Goal: Task Accomplishment & Management: Manage account settings

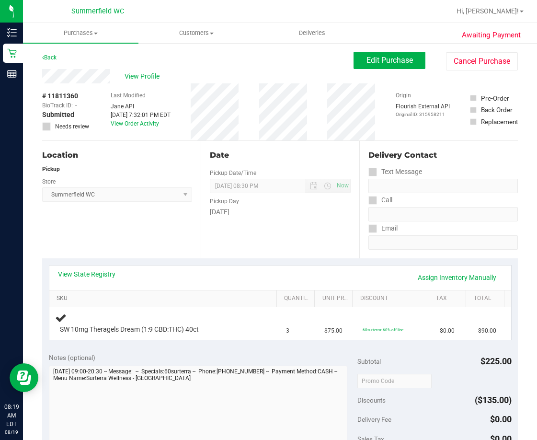
click at [178, 295] on link "SKU" at bounding box center [165, 299] width 217 height 8
click at [438, 277] on link "Assign Inventory Manually" at bounding box center [457, 277] width 91 height 16
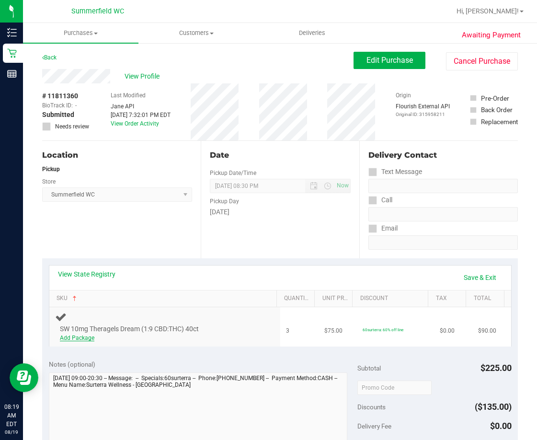
click at [79, 336] on link "Add Package" at bounding box center [77, 337] width 35 height 7
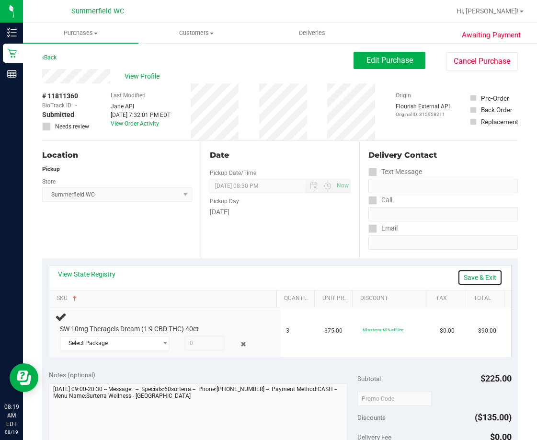
click at [485, 276] on link "Save & Exit" at bounding box center [480, 277] width 45 height 16
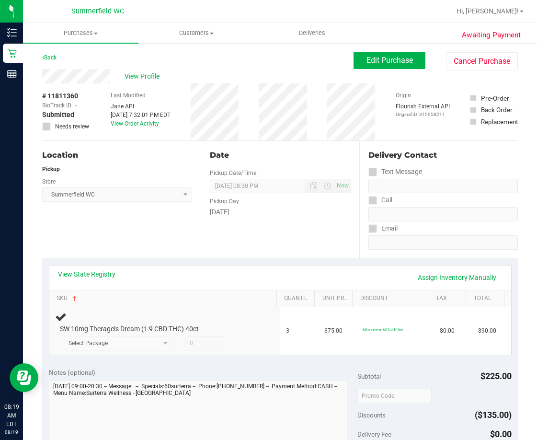
click at [153, 249] on div "Location Pickup Store Summerfield WC Select Store Bonita Springs WC Boynton Bea…" at bounding box center [121, 199] width 159 height 117
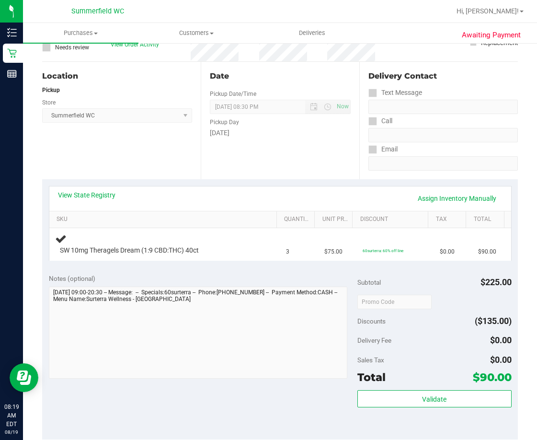
scroll to position [96, 0]
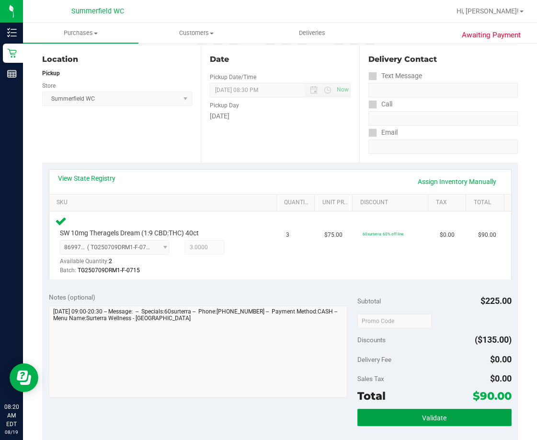
click at [414, 421] on button "Validate" at bounding box center [434, 417] width 154 height 17
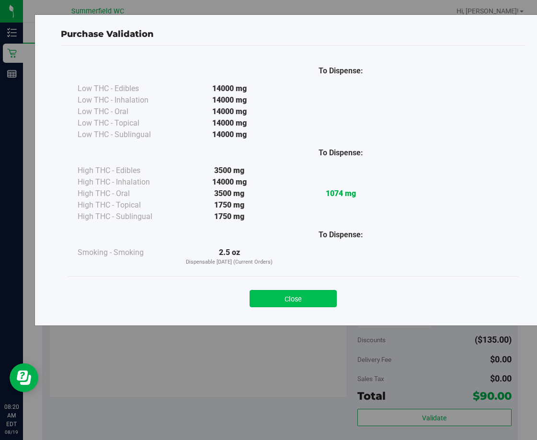
click at [308, 295] on button "Close" at bounding box center [293, 298] width 87 height 17
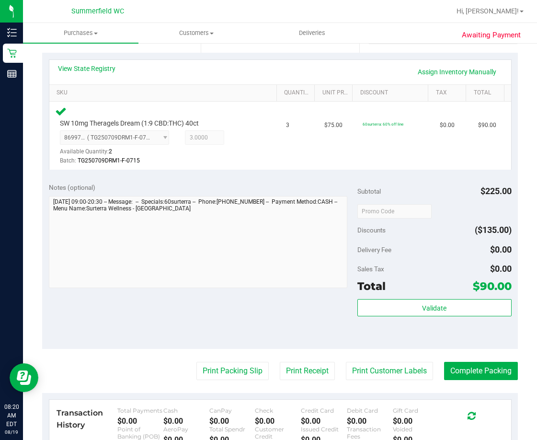
scroll to position [240, 0]
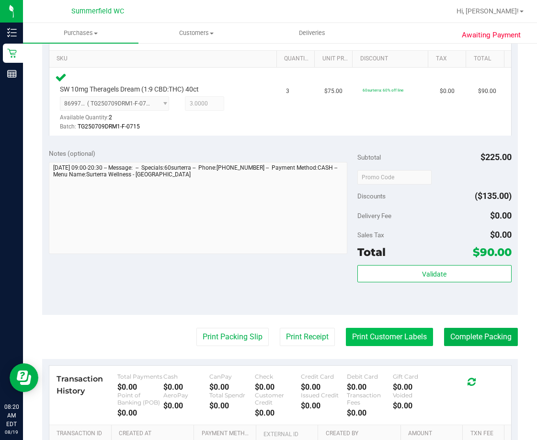
click at [366, 341] on button "Print Customer Labels" at bounding box center [389, 337] width 87 height 18
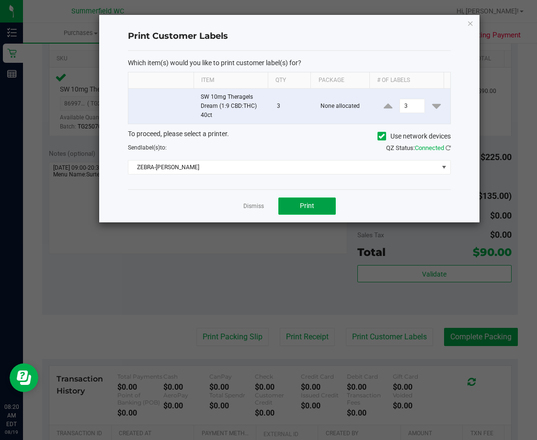
click at [304, 208] on span "Print" at bounding box center [307, 206] width 14 height 8
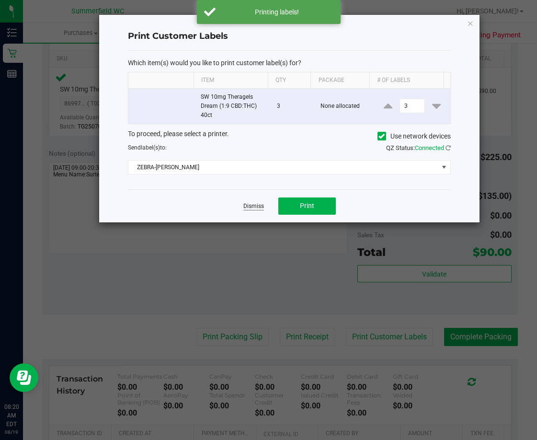
click at [250, 207] on link "Dismiss" at bounding box center [253, 206] width 21 height 8
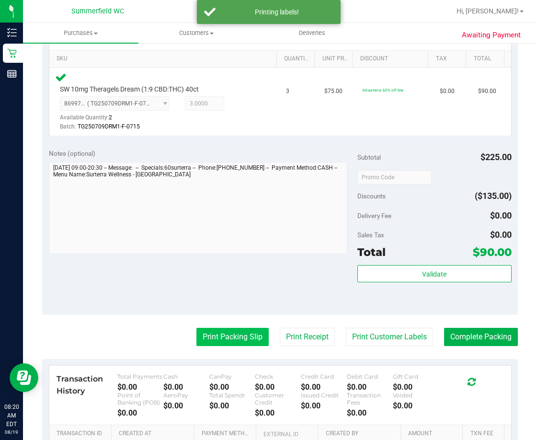
click at [232, 335] on button "Print Packing Slip" at bounding box center [232, 337] width 72 height 18
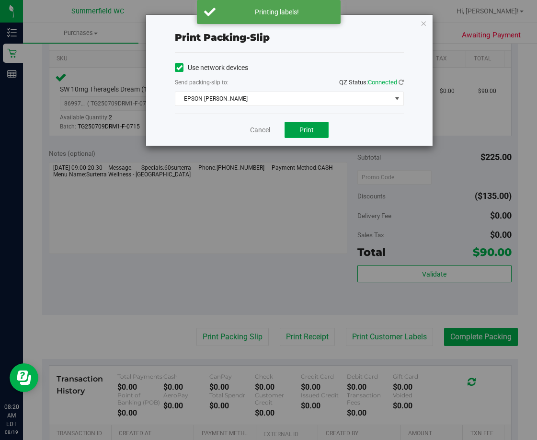
click at [294, 129] on button "Print" at bounding box center [307, 130] width 44 height 16
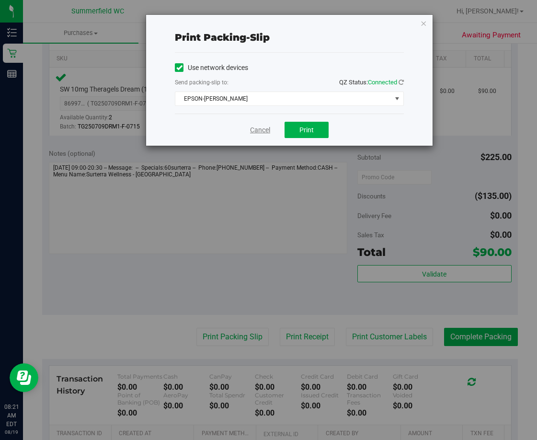
click at [257, 127] on link "Cancel" at bounding box center [260, 130] width 20 height 10
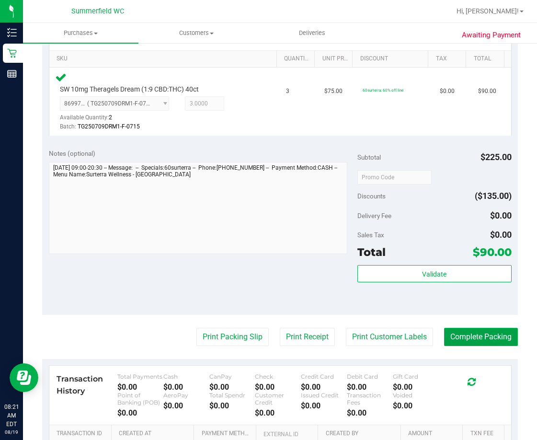
click at [491, 337] on button "Complete Packing" at bounding box center [481, 337] width 74 height 18
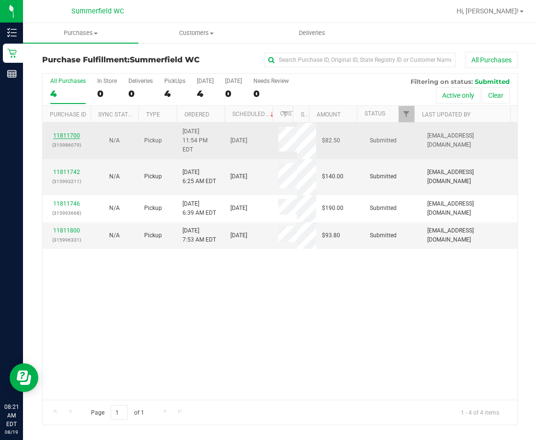
click at [69, 133] on link "11811700" at bounding box center [66, 135] width 27 height 7
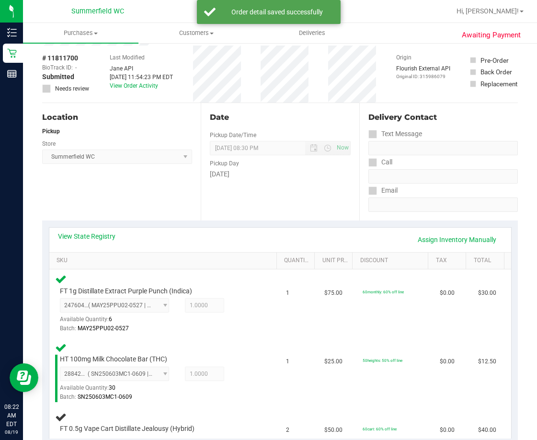
scroll to position [240, 0]
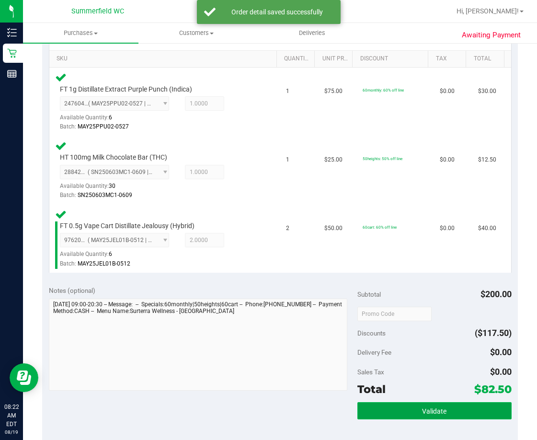
click at [422, 412] on span "Validate" at bounding box center [434, 411] width 24 height 8
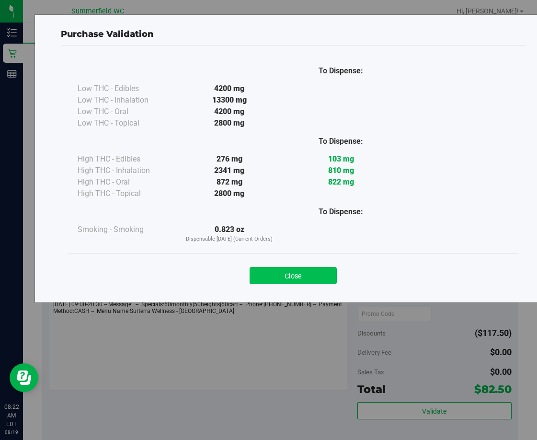
click at [290, 272] on button "Close" at bounding box center [293, 275] width 87 height 17
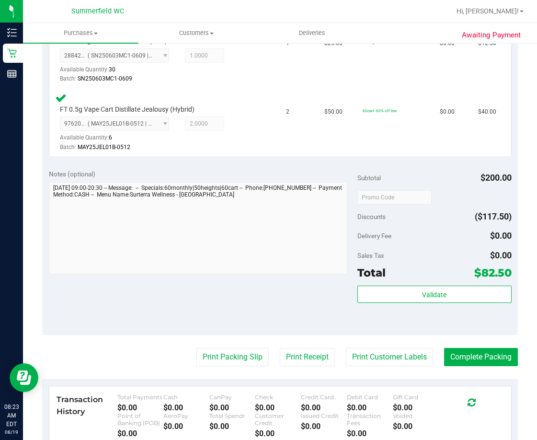
scroll to position [383, 0]
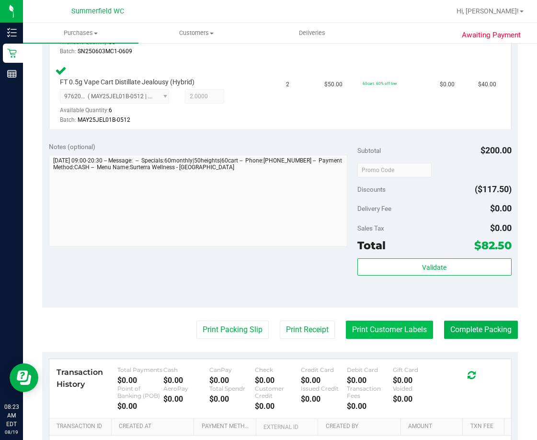
click at [370, 329] on button "Print Customer Labels" at bounding box center [389, 330] width 87 height 18
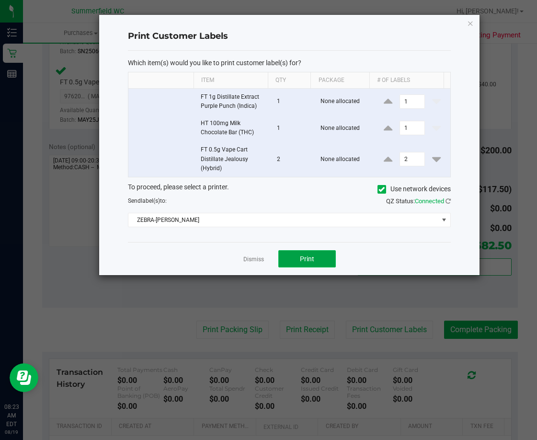
click at [311, 258] on span "Print" at bounding box center [307, 259] width 14 height 8
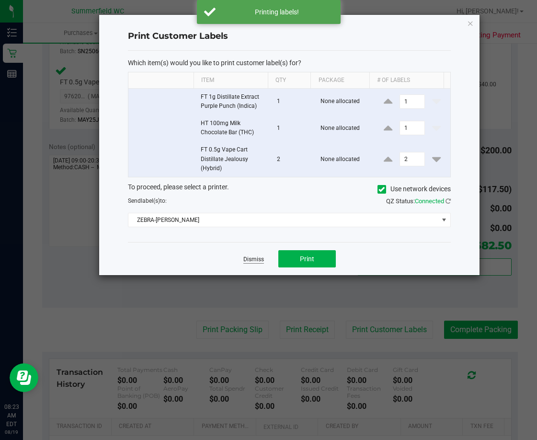
click at [251, 261] on link "Dismiss" at bounding box center [253, 259] width 21 height 8
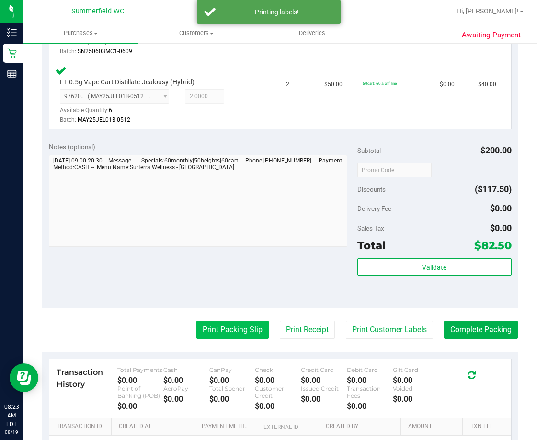
click at [215, 331] on button "Print Packing Slip" at bounding box center [232, 330] width 72 height 18
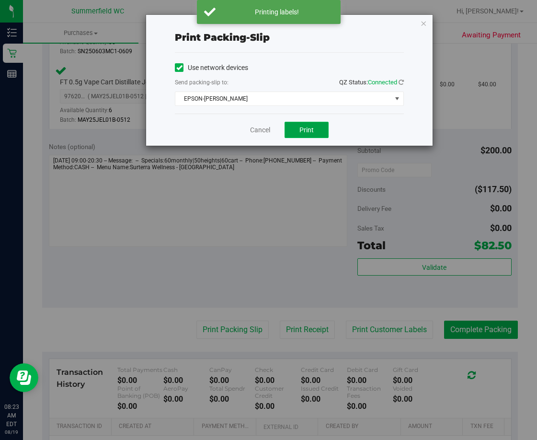
click at [300, 131] on span "Print" at bounding box center [306, 130] width 14 height 8
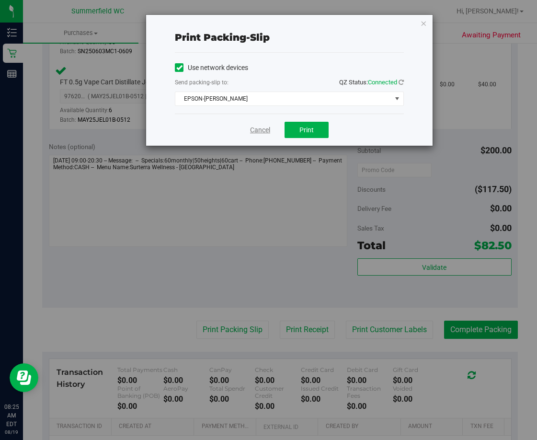
click at [263, 130] on link "Cancel" at bounding box center [260, 130] width 20 height 10
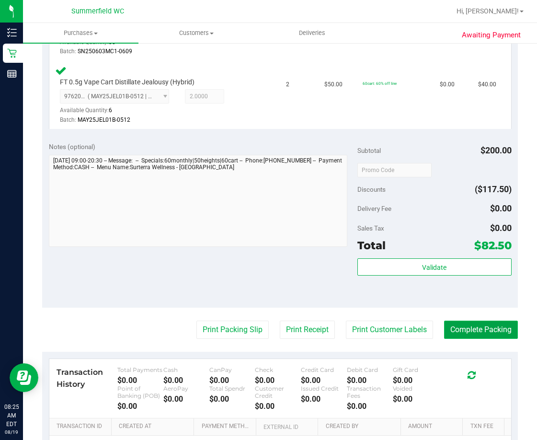
drag, startPoint x: 462, startPoint y: 331, endPoint x: 440, endPoint y: 321, distance: 24.0
click at [462, 331] on button "Complete Packing" at bounding box center [481, 330] width 74 height 18
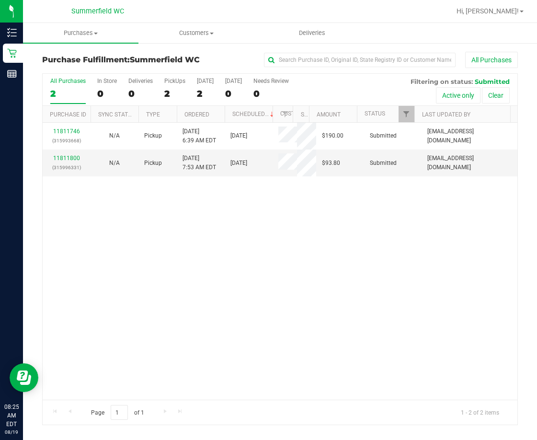
click at [319, 257] on div "11811746 (315993668) N/A Pickup [DATE] 6:39 AM EDT 8/19/2025 $190.00 Submitted …" at bounding box center [280, 261] width 475 height 277
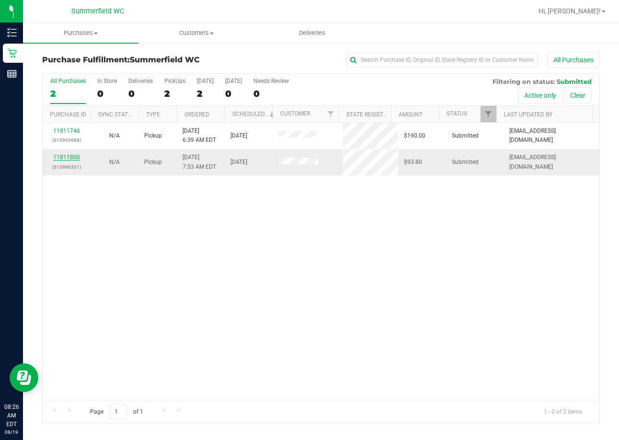
click at [62, 158] on link "11811800" at bounding box center [66, 157] width 27 height 7
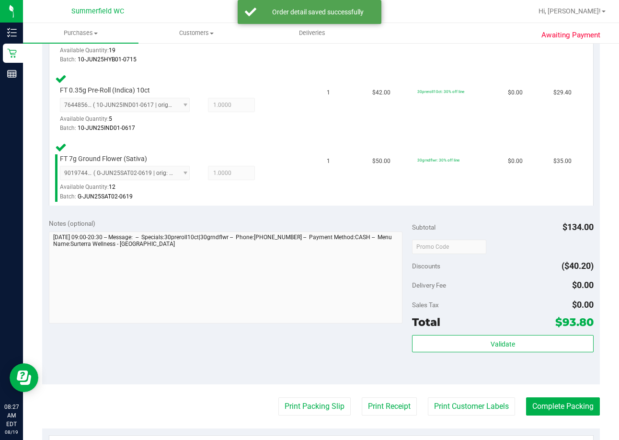
scroll to position [335, 0]
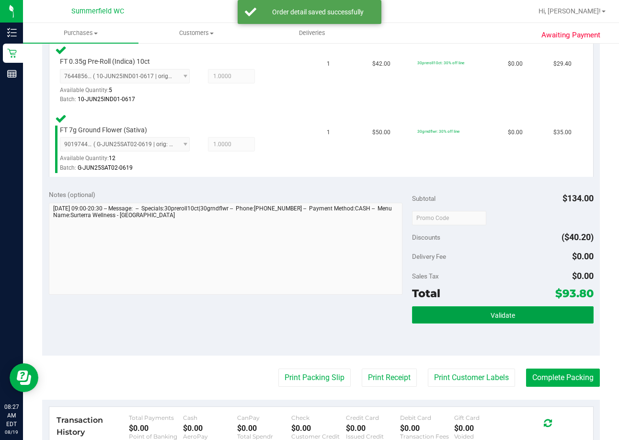
click at [508, 311] on span "Validate" at bounding box center [503, 315] width 24 height 8
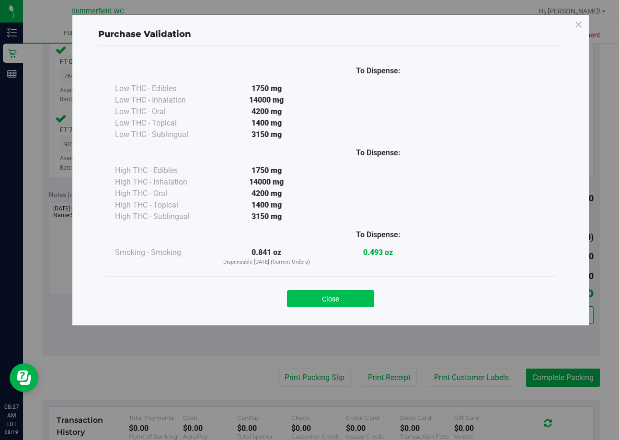
click at [360, 297] on button "Close" at bounding box center [330, 298] width 87 height 17
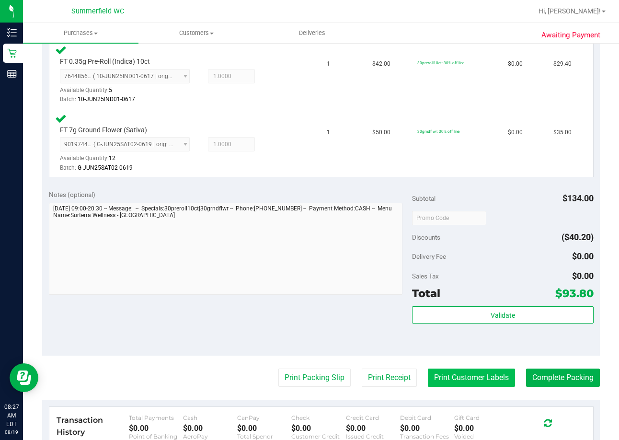
click at [435, 371] on button "Print Customer Labels" at bounding box center [471, 377] width 87 height 18
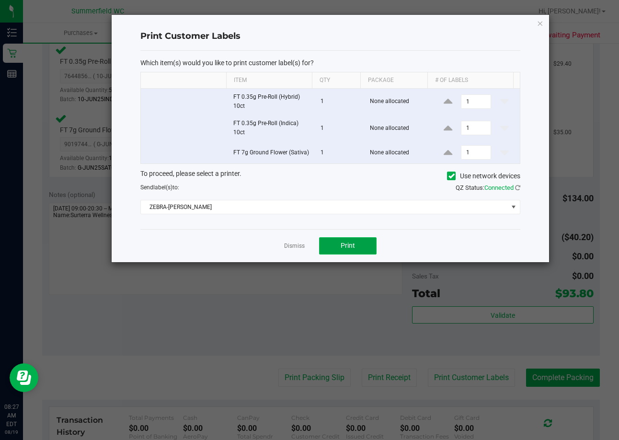
click at [350, 240] on button "Print" at bounding box center [348, 245] width 58 height 17
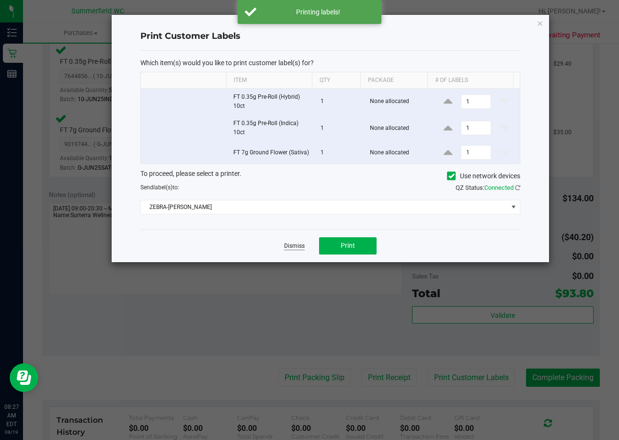
click at [297, 244] on link "Dismiss" at bounding box center [294, 246] width 21 height 8
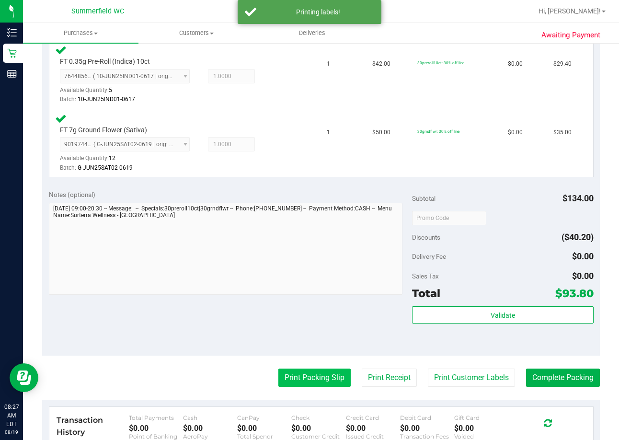
click at [301, 378] on button "Print Packing Slip" at bounding box center [314, 377] width 72 height 18
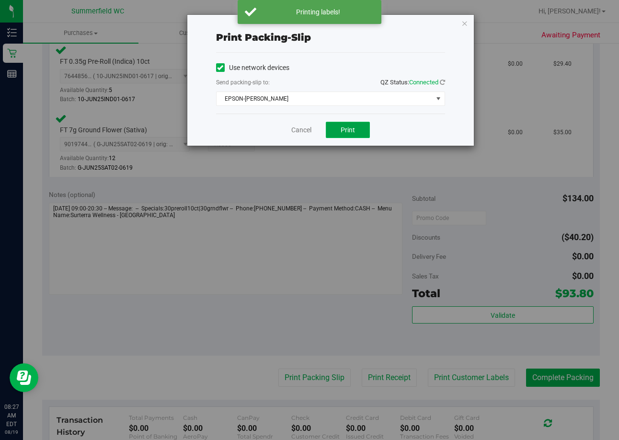
click at [348, 132] on span "Print" at bounding box center [348, 130] width 14 height 8
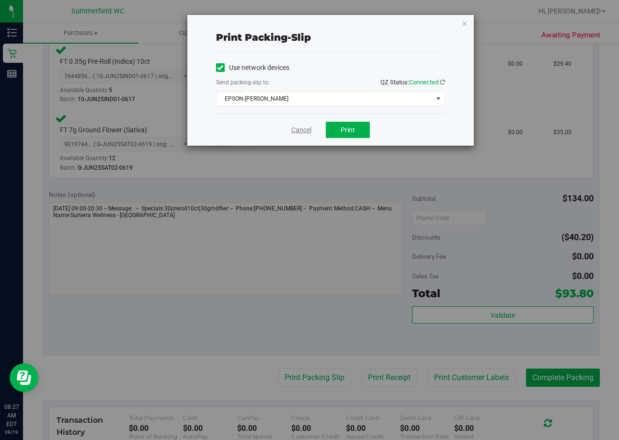
click at [297, 131] on link "Cancel" at bounding box center [301, 130] width 20 height 10
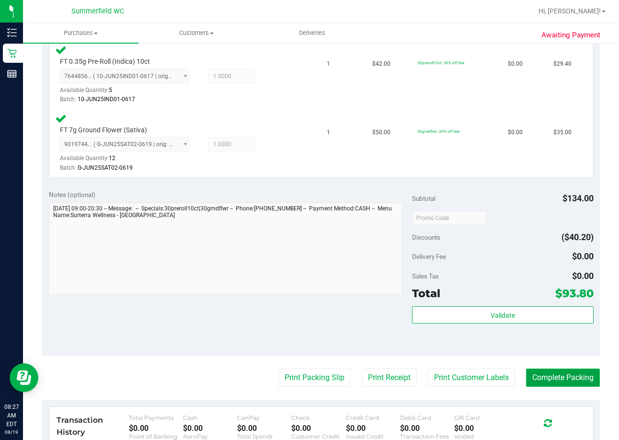
click at [533, 375] on button "Complete Packing" at bounding box center [563, 377] width 74 height 18
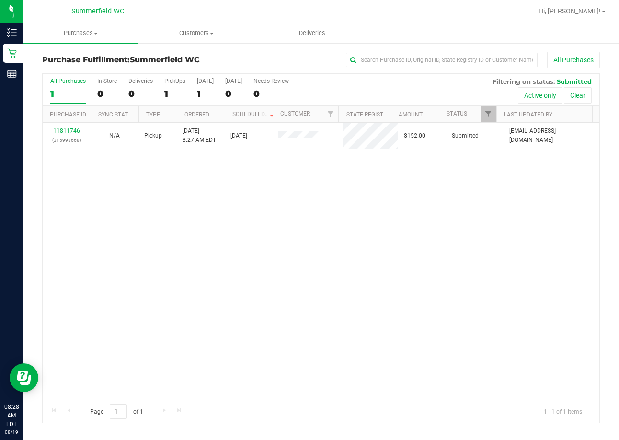
click at [406, 215] on div "11811746 (315993668) N/A Pickup [DATE] 8:27 AM EDT 8/19/2025 $152.00 Submitted …" at bounding box center [321, 261] width 557 height 277
click at [407, 318] on div "11811746 (315993668) N/A Pickup [DATE] 8:27 AM EDT 8/19/2025 $152.00 Submitted …" at bounding box center [321, 261] width 557 height 277
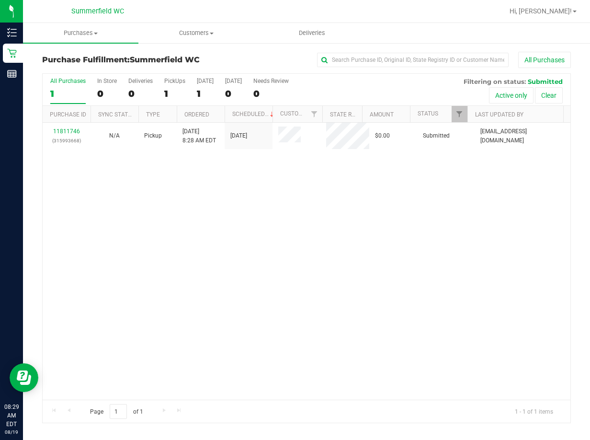
click at [255, 327] on div "11811746 (315993668) N/A Pickup [DATE] 8:28 AM EDT 8/19/2025 $0.00 Submitted [E…" at bounding box center [307, 261] width 528 height 277
drag, startPoint x: 237, startPoint y: 254, endPoint x: 231, endPoint y: 250, distance: 7.9
click at [236, 253] on div "11811845 (315999158) N/A Pickup [DATE] 8:33 AM EDT 8/19/2025 $15.00 Submitted […" at bounding box center [307, 261] width 528 height 277
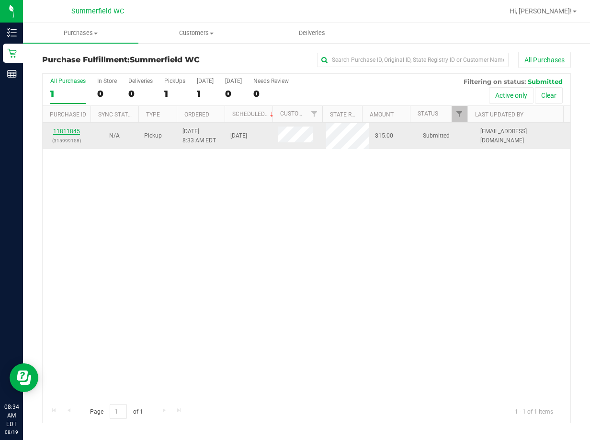
click at [68, 130] on link "11811845" at bounding box center [66, 131] width 27 height 7
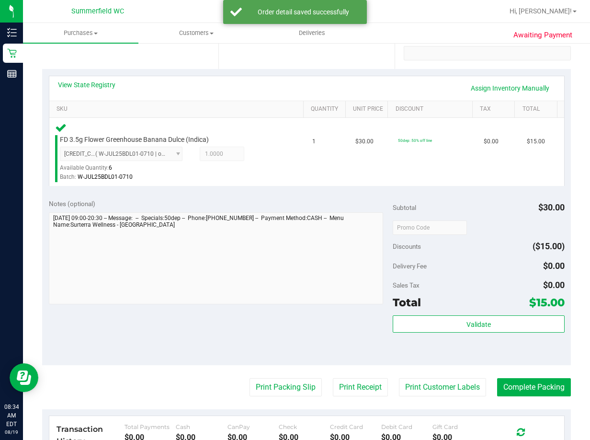
scroll to position [240, 0]
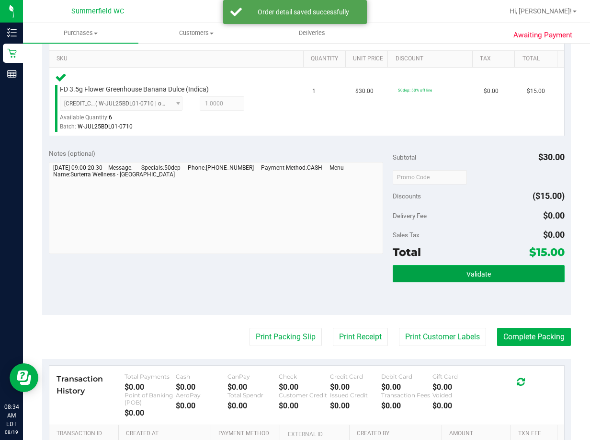
click at [411, 270] on button "Validate" at bounding box center [479, 273] width 172 height 17
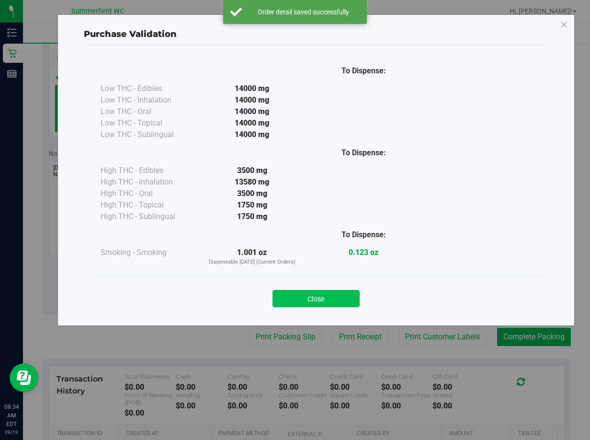
click at [342, 300] on button "Close" at bounding box center [316, 298] width 87 height 17
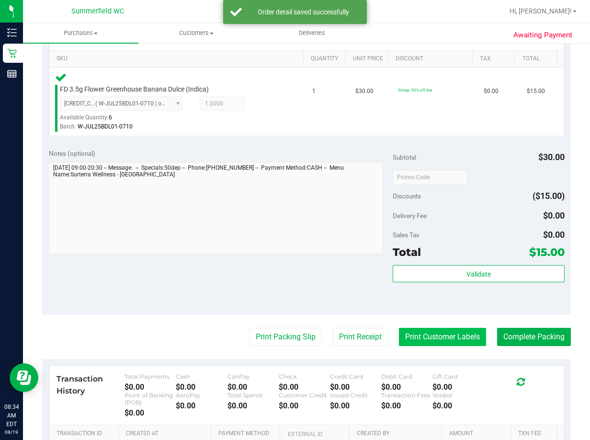
click at [407, 333] on button "Print Customer Labels" at bounding box center [442, 337] width 87 height 18
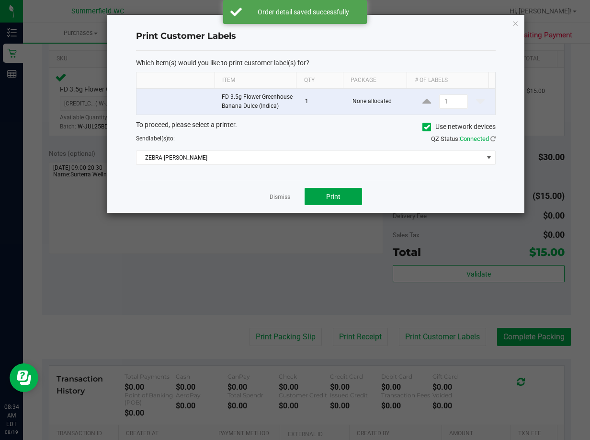
click at [339, 198] on span "Print" at bounding box center [333, 197] width 14 height 8
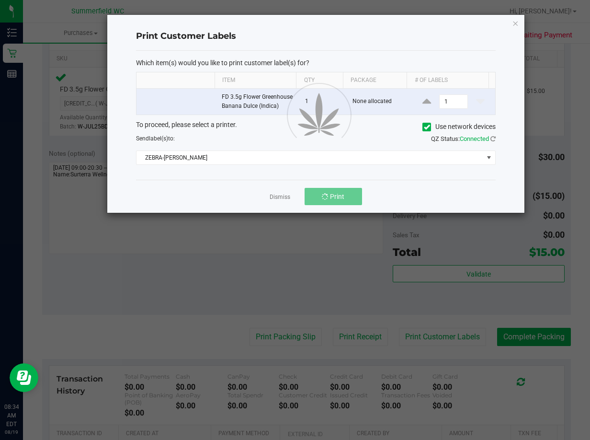
click at [274, 198] on div at bounding box center [315, 114] width 417 height 198
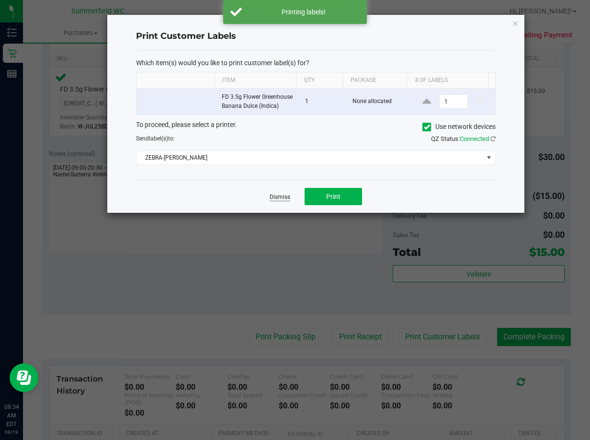
click at [281, 200] on link "Dismiss" at bounding box center [280, 197] width 21 height 8
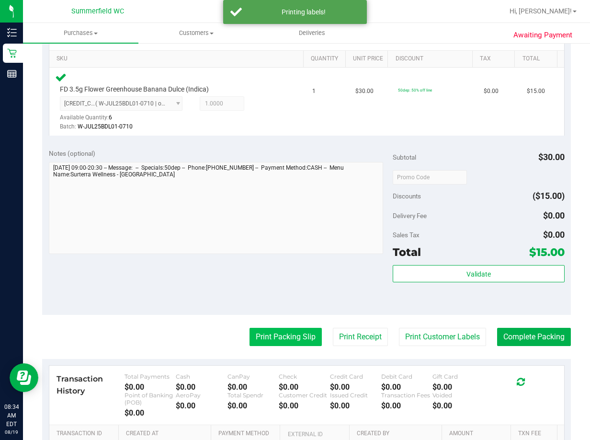
click at [266, 342] on button "Print Packing Slip" at bounding box center [286, 337] width 72 height 18
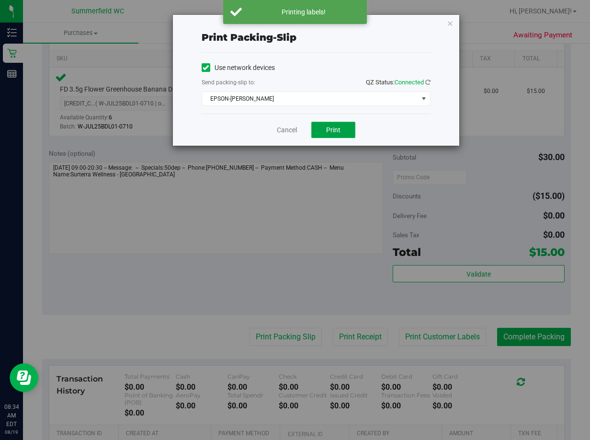
click at [331, 131] on span "Print" at bounding box center [333, 130] width 14 height 8
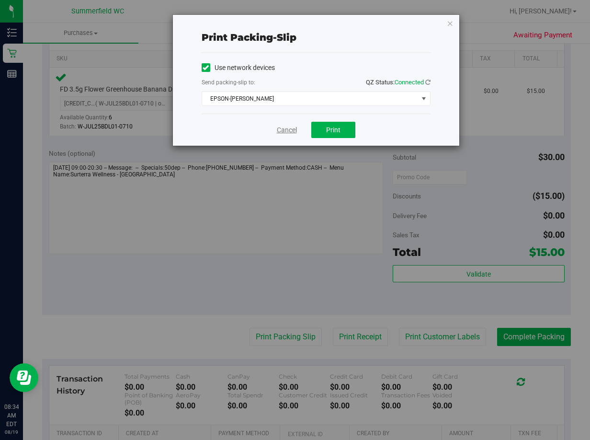
click at [289, 131] on link "Cancel" at bounding box center [287, 130] width 20 height 10
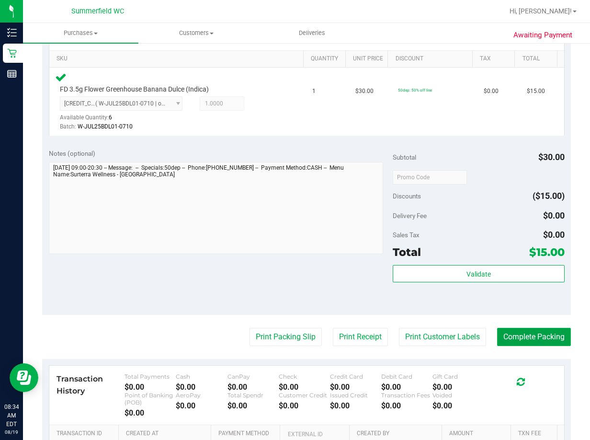
click at [532, 337] on button "Complete Packing" at bounding box center [534, 337] width 74 height 18
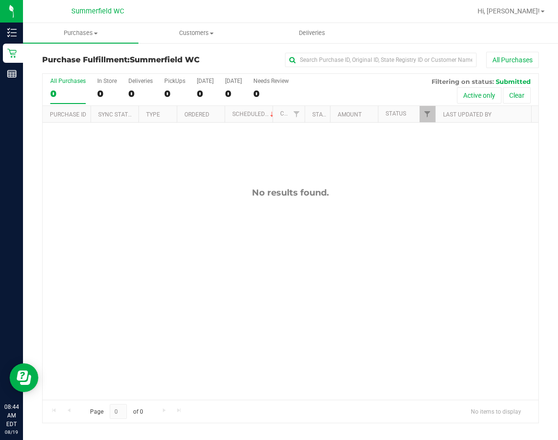
click at [168, 288] on div "No results found." at bounding box center [291, 294] width 496 height 342
click at [315, 209] on div "No results found." at bounding box center [291, 294] width 496 height 342
click at [289, 350] on div "No results found." at bounding box center [291, 294] width 496 height 342
click at [336, 334] on div "No results found." at bounding box center [291, 294] width 496 height 342
click at [187, 35] on span "Customers" at bounding box center [196, 33] width 115 height 9
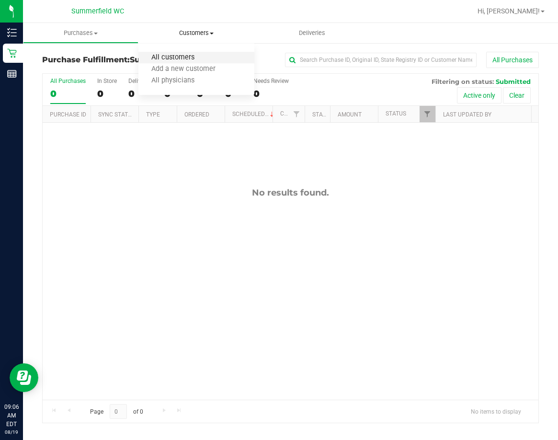
click at [181, 58] on span "All customers" at bounding box center [172, 58] width 69 height 8
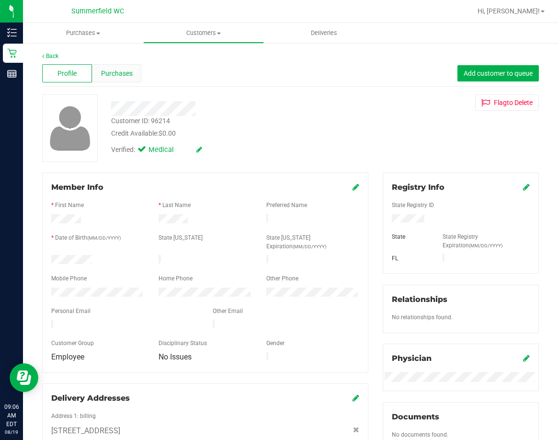
click at [110, 77] on span "Purchases" at bounding box center [117, 74] width 32 height 10
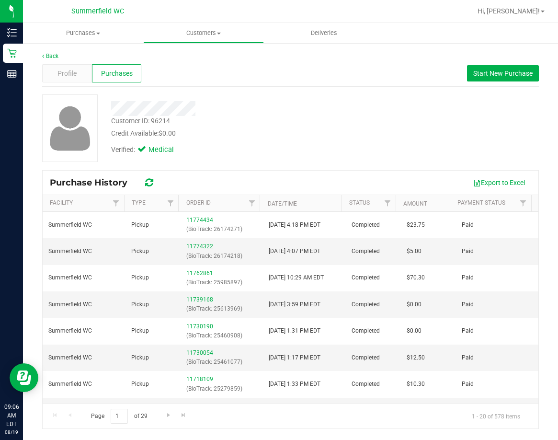
click at [125, 75] on span "Purchases" at bounding box center [117, 74] width 32 height 10
click at [503, 73] on span "Start New Purchase" at bounding box center [502, 73] width 59 height 8
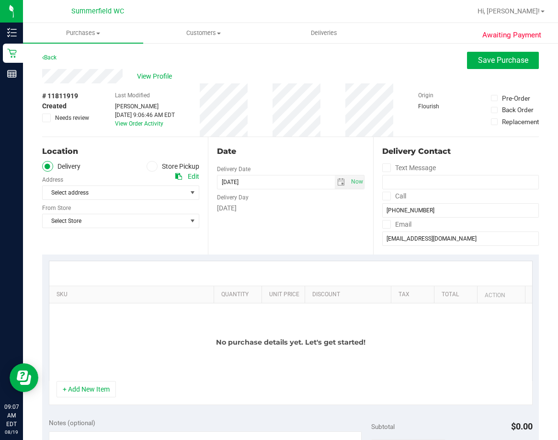
click at [149, 166] on icon at bounding box center [152, 166] width 6 height 0
click at [0, 0] on input "Store Pickup" at bounding box center [0, 0] width 0 height 0
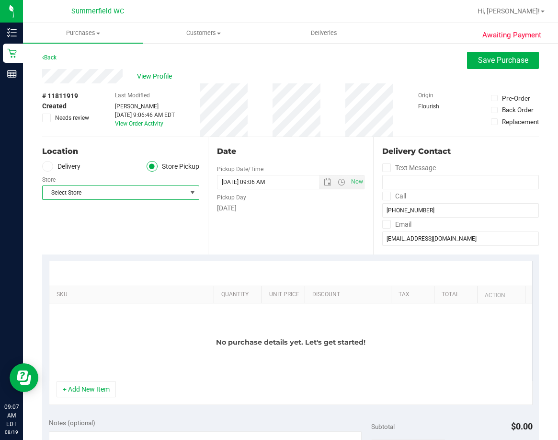
drag, startPoint x: 117, startPoint y: 192, endPoint x: 105, endPoint y: 191, distance: 11.6
click at [115, 192] on span "Select Store" at bounding box center [115, 192] width 144 height 13
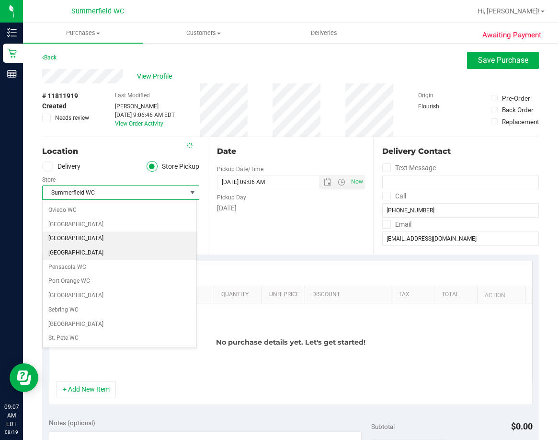
scroll to position [511, 0]
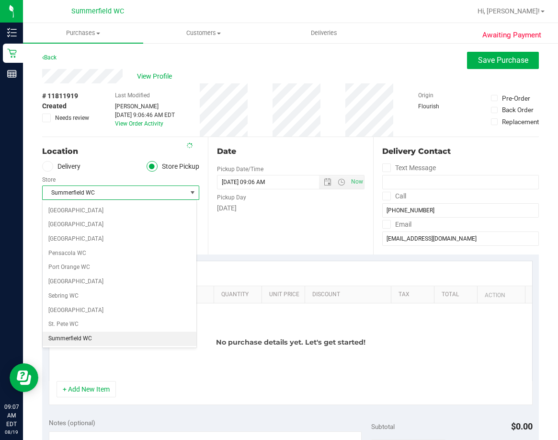
click at [128, 190] on span "Summerfield WC" at bounding box center [115, 192] width 144 height 13
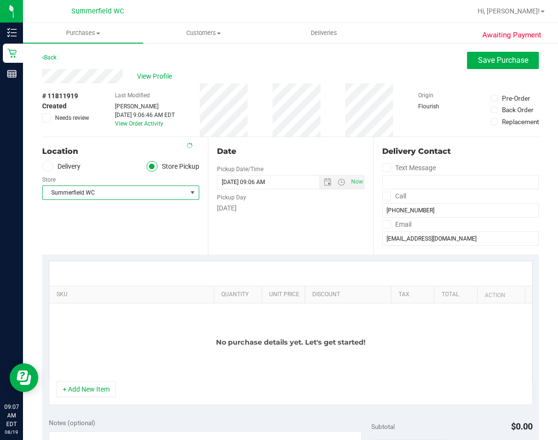
click at [94, 238] on div "Location Delivery Store Pickup Store [PERSON_NAME] Select Store [PERSON_NAME][G…" at bounding box center [125, 195] width 166 height 117
